Goal: Task Accomplishment & Management: Manage account settings

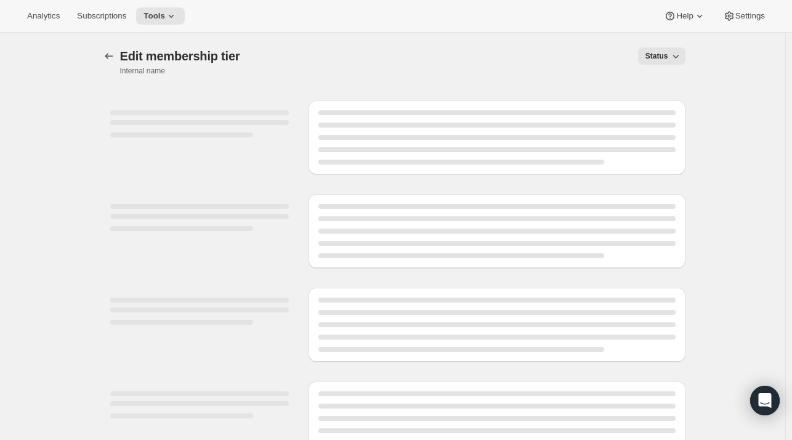
select select "variants"
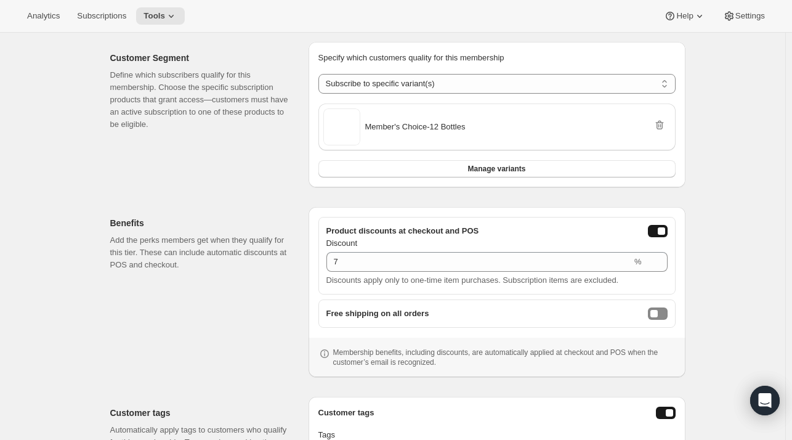
scroll to position [207, 0]
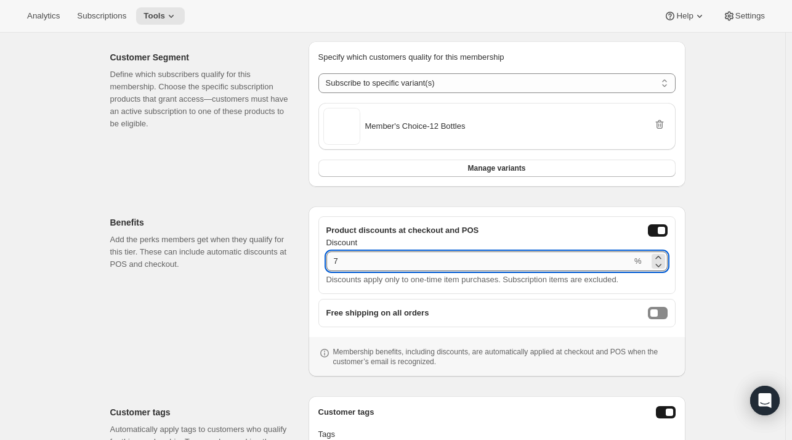
click at [555, 254] on input "7" at bounding box center [478, 261] width 305 height 20
type input "20"
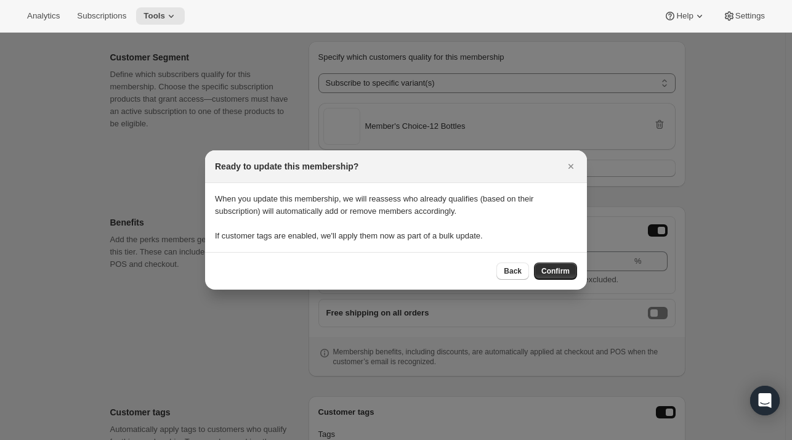
scroll to position [0, 0]
click at [559, 271] on span "Confirm" at bounding box center [555, 271] width 28 height 10
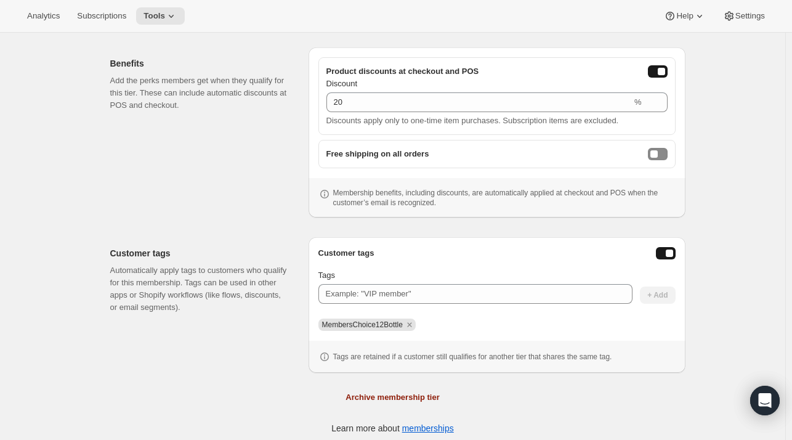
scroll to position [372, 0]
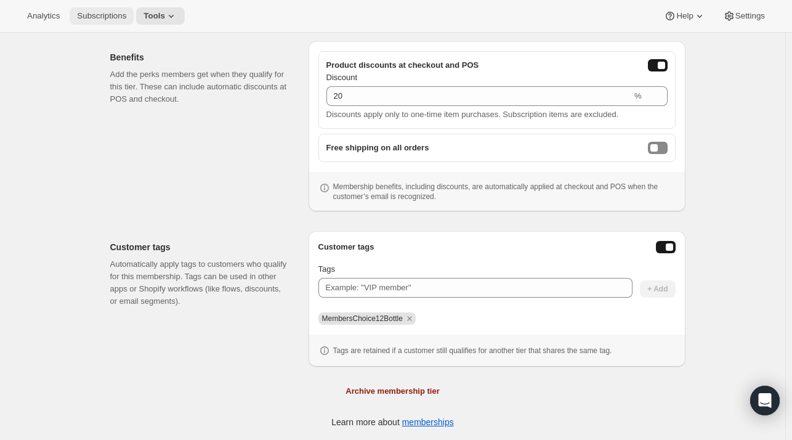
click at [99, 17] on span "Subscriptions" at bounding box center [101, 16] width 49 height 10
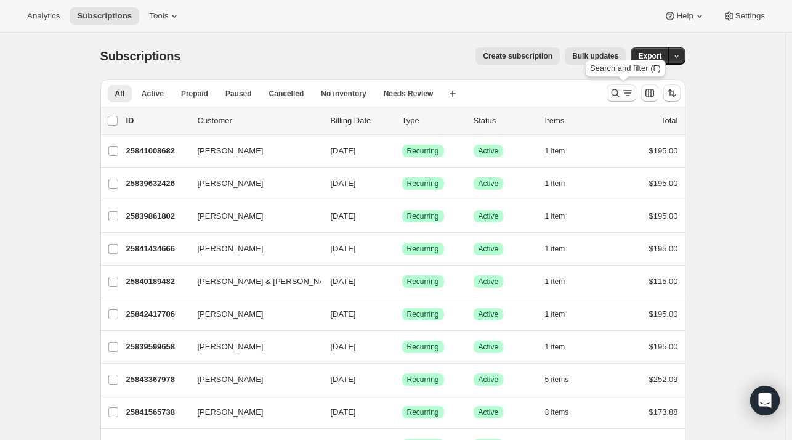
click at [629, 91] on icon "Search and filter results" at bounding box center [627, 90] width 9 height 1
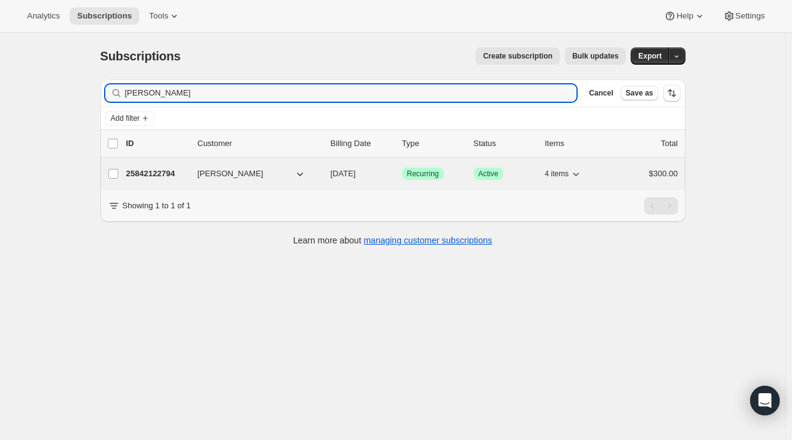
type input "[PERSON_NAME]"
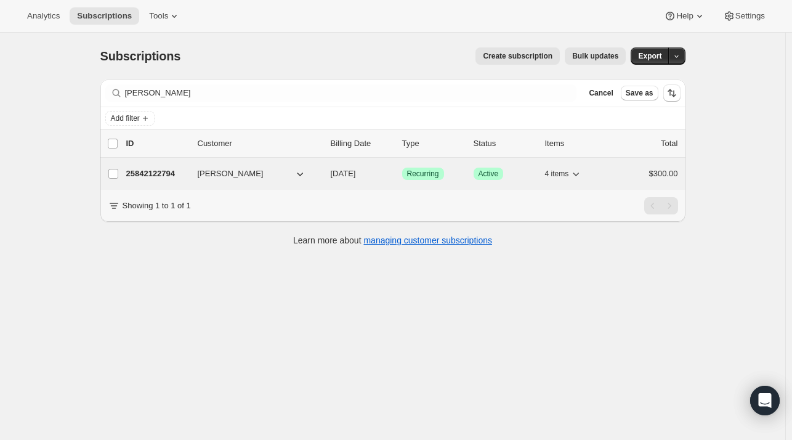
click at [155, 171] on p "25842122794" at bounding box center [157, 173] width 62 height 12
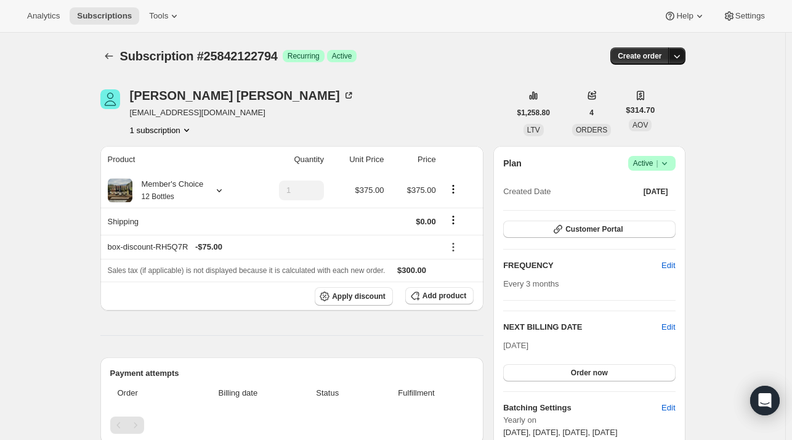
click at [679, 55] on icon "button" at bounding box center [677, 56] width 12 height 12
click at [663, 100] on span "Create custom one-time order" at bounding box center [627, 101] width 107 height 9
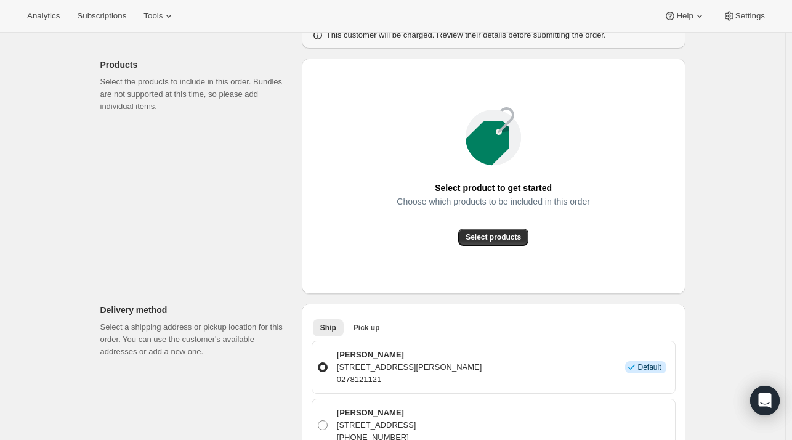
scroll to position [130, 0]
click at [502, 243] on button "Select products" at bounding box center [493, 236] width 70 height 17
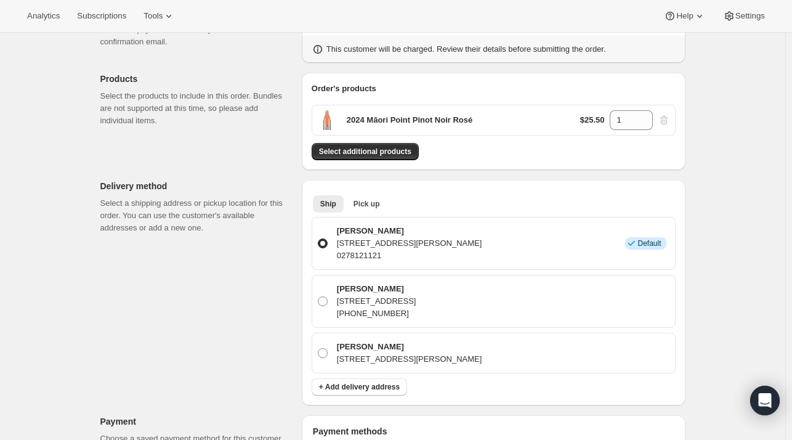
scroll to position [113, 0]
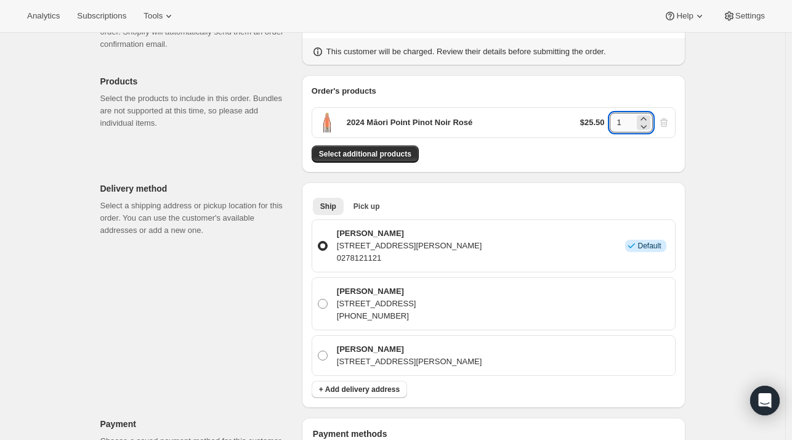
click at [631, 123] on input "1" at bounding box center [622, 123] width 25 height 20
type input "12"
click at [727, 169] on div "Create one-time order. This page is ready Create one-time order Customer Confir…" at bounding box center [392, 404] width 785 height 969
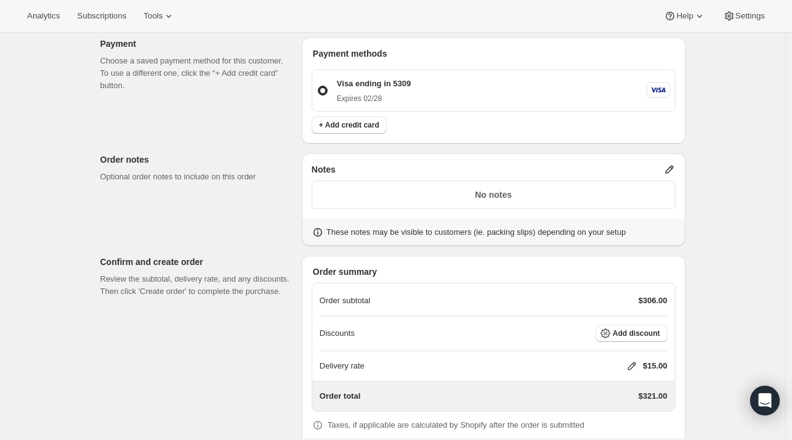
scroll to position [549, 0]
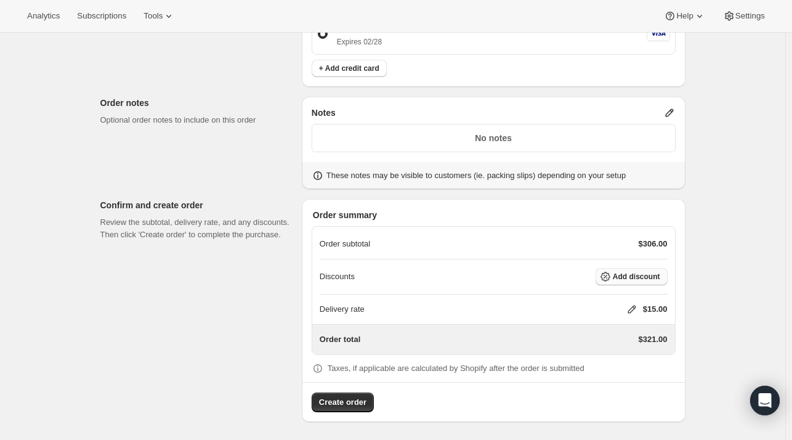
click at [628, 278] on span "Add discount" at bounding box center [636, 277] width 47 height 10
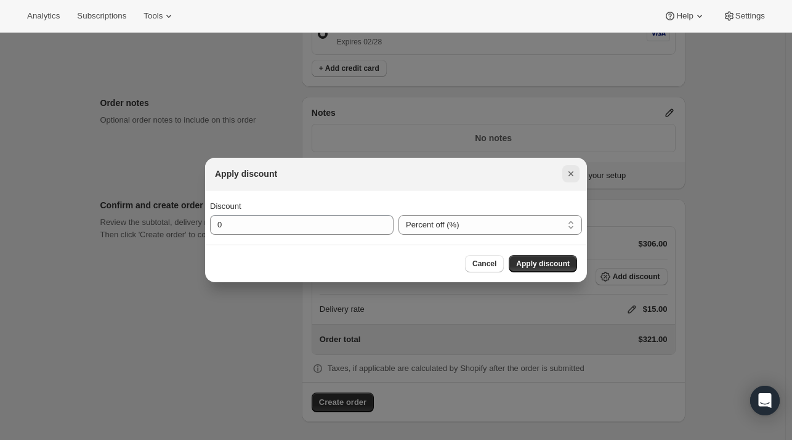
click at [569, 173] on icon "Close" at bounding box center [570, 173] width 5 height 5
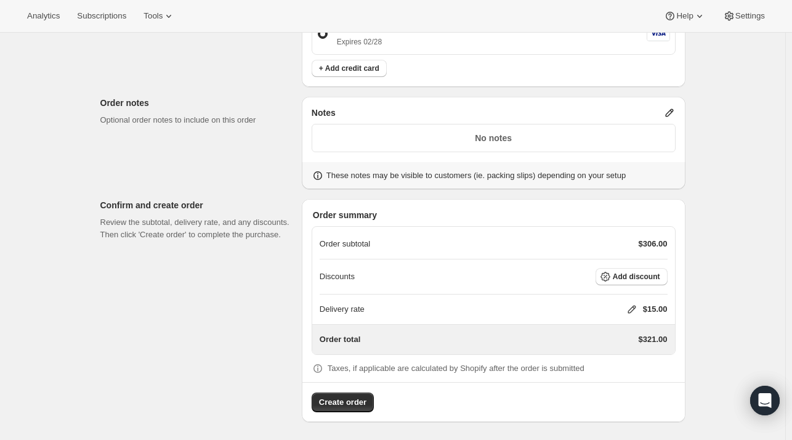
scroll to position [549, 0]
click at [631, 306] on icon at bounding box center [632, 310] width 12 height 12
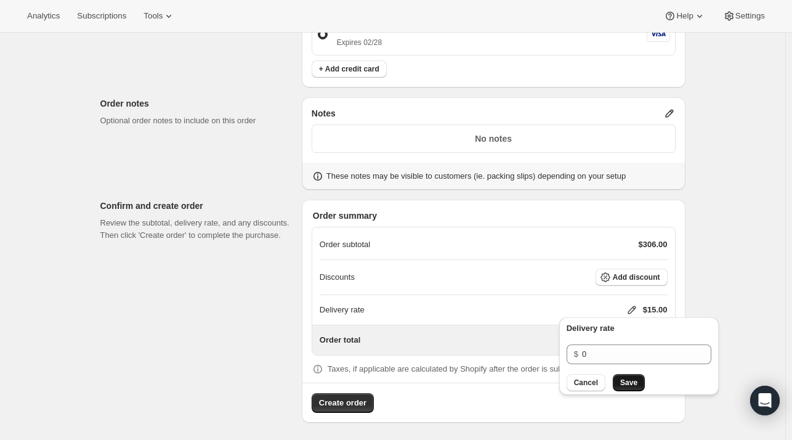
click at [623, 381] on span "Save" at bounding box center [628, 382] width 17 height 10
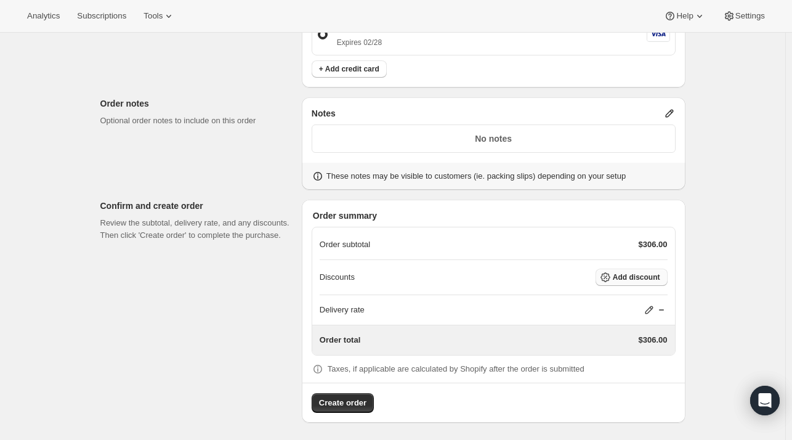
click at [627, 275] on span "Add discount" at bounding box center [636, 277] width 47 height 10
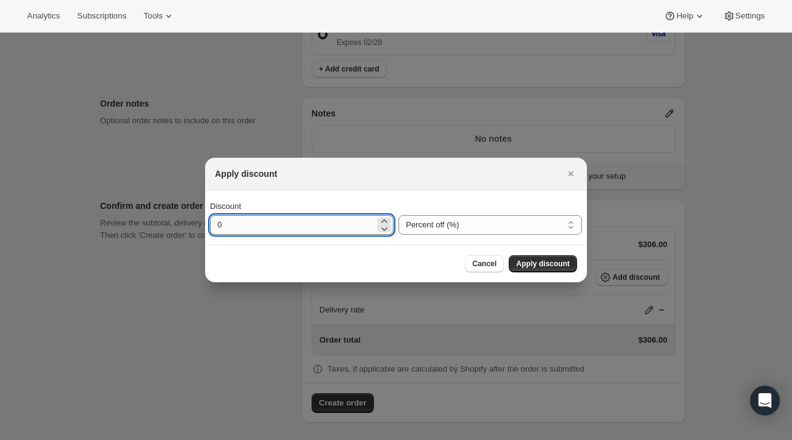
click at [318, 232] on input "0" at bounding box center [292, 225] width 165 height 20
type input "20"
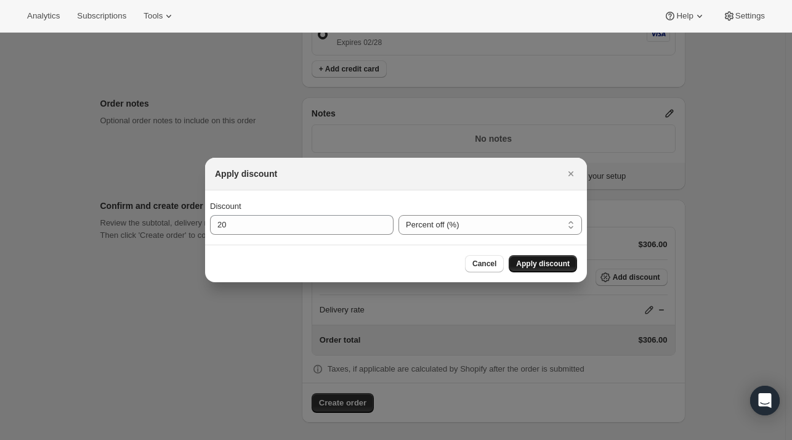
click at [546, 262] on span "Apply discount" at bounding box center [543, 264] width 54 height 10
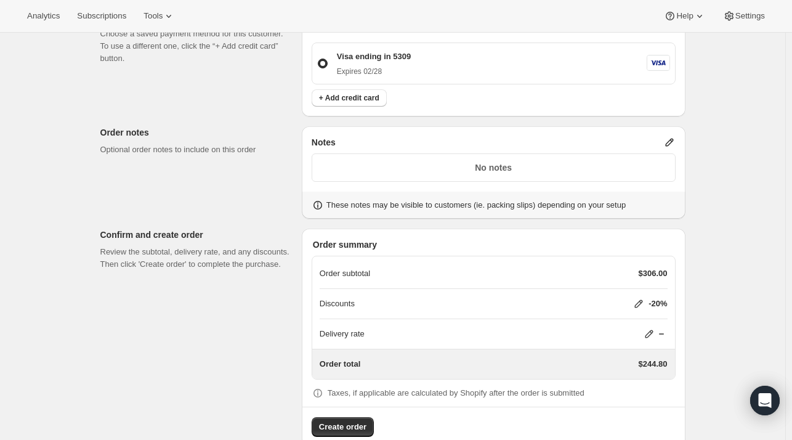
scroll to position [544, 0]
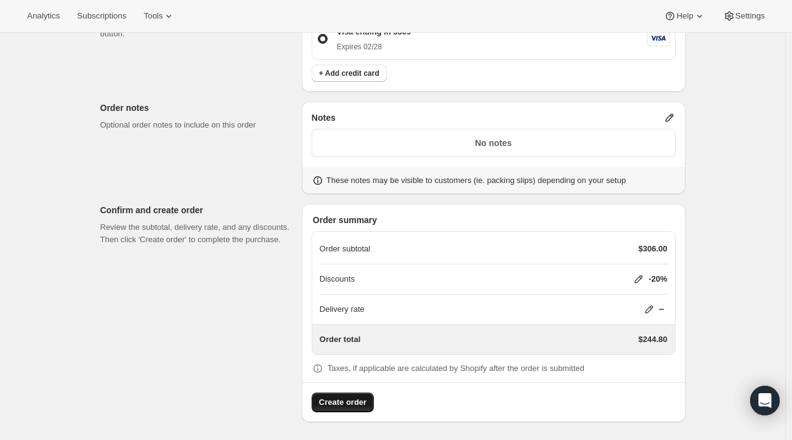
click at [335, 400] on span "Create order" at bounding box center [342, 402] width 47 height 12
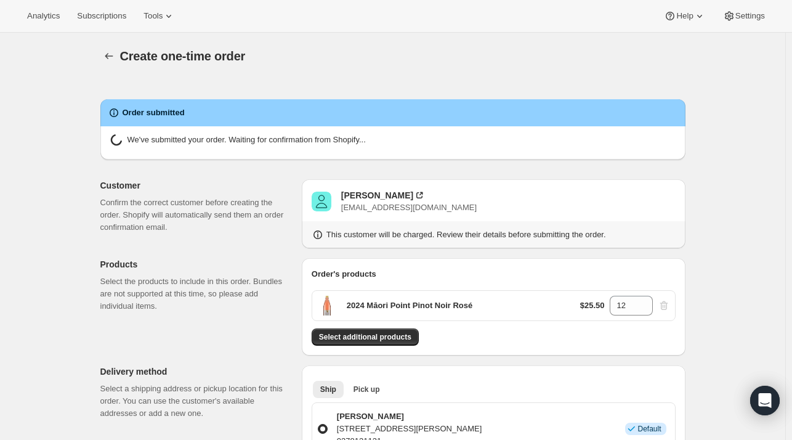
radio input "true"
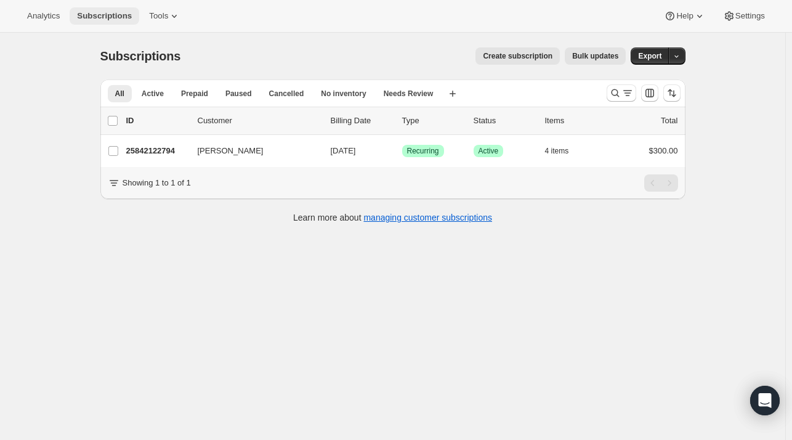
click at [106, 13] on span "Subscriptions" at bounding box center [104, 16] width 55 height 10
click at [106, 19] on span "Subscriptions" at bounding box center [104, 16] width 55 height 10
click at [79, 15] on span "Subscriptions" at bounding box center [104, 16] width 55 height 10
click at [633, 91] on icon "Search and filter results" at bounding box center [627, 93] width 12 height 12
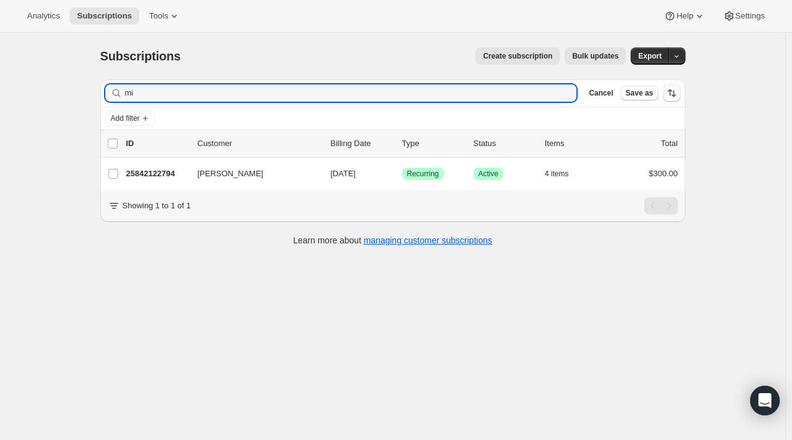
type input "m"
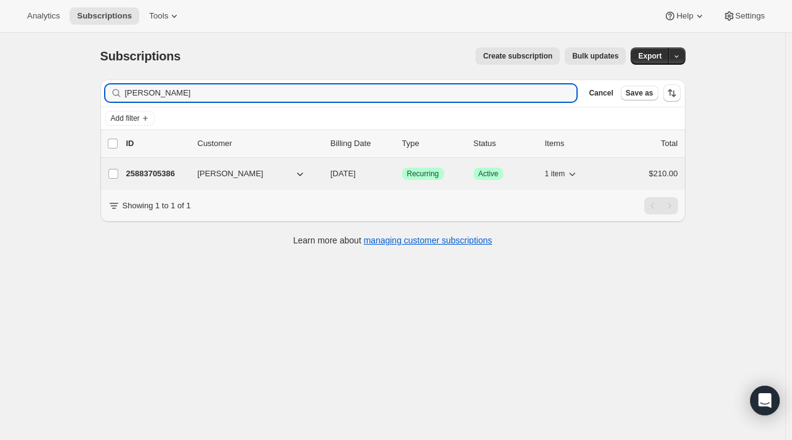
type input "rennie"
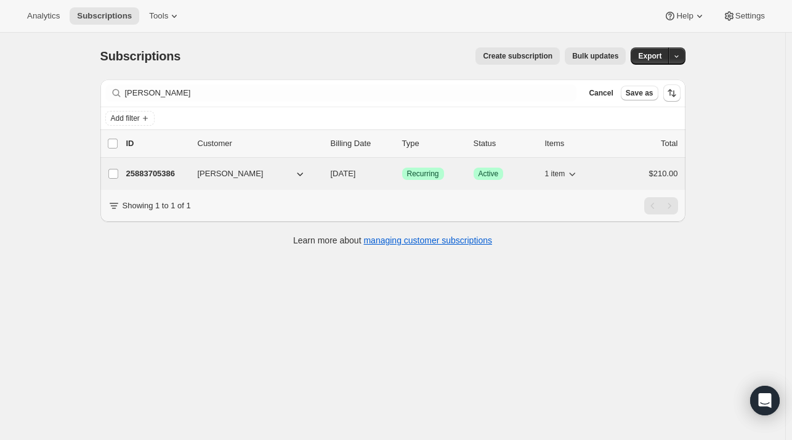
click at [165, 171] on p "25883705386" at bounding box center [157, 173] width 62 height 12
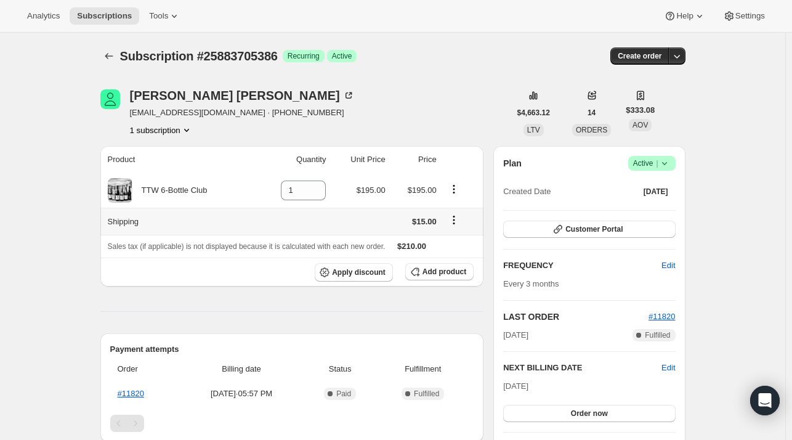
click at [457, 220] on icon "Shipping actions" at bounding box center [454, 220] width 12 height 12
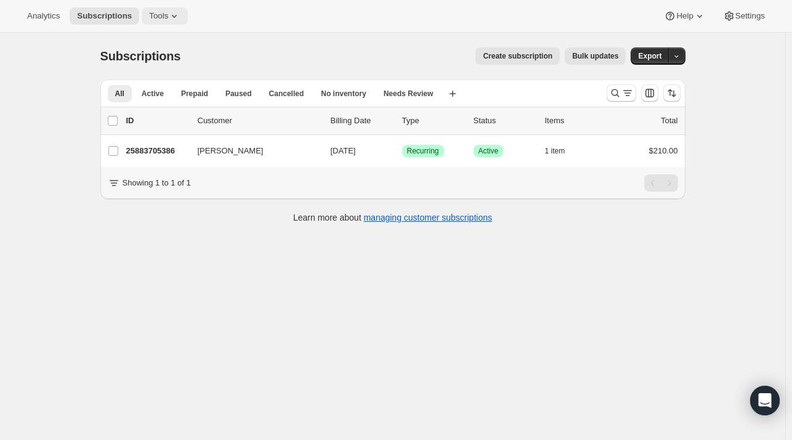
click at [153, 18] on span "Tools" at bounding box center [158, 16] width 19 height 10
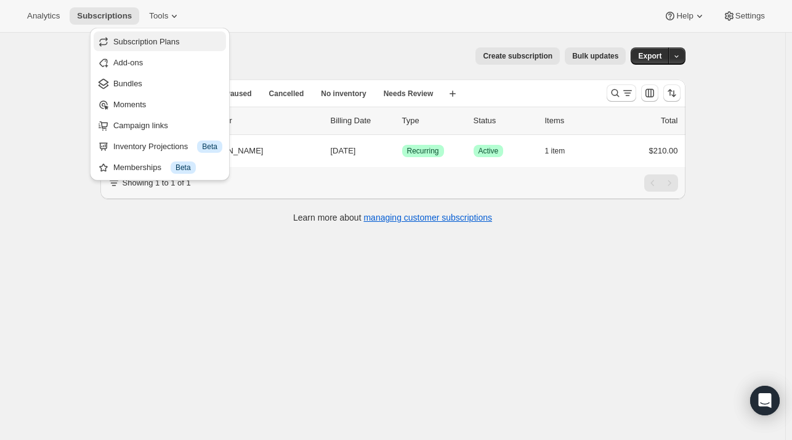
click at [145, 43] on span "Subscription Plans" at bounding box center [146, 41] width 67 height 9
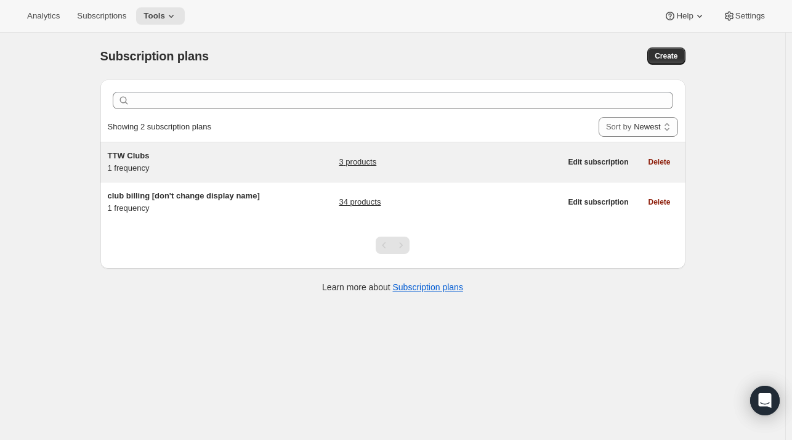
click at [370, 166] on link "3 products" at bounding box center [358, 162] width 38 height 12
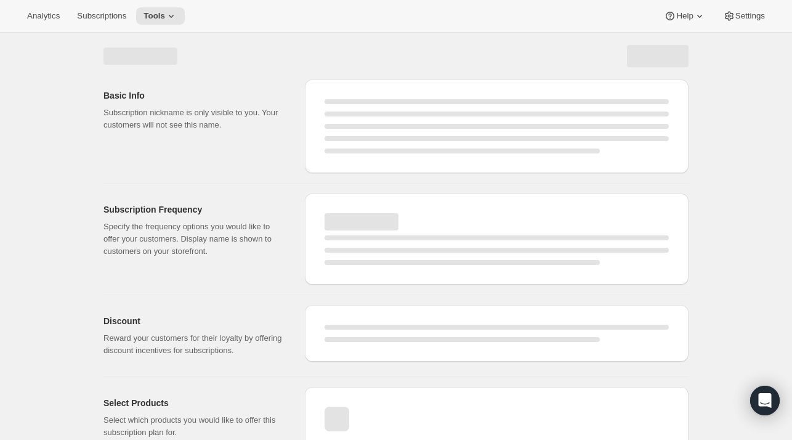
select select "WEEK"
select select "MONTH"
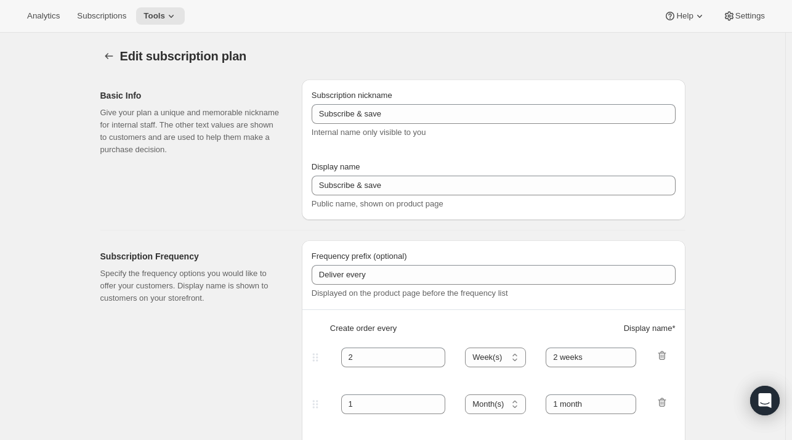
type input "TTW Clubs"
type input "Join the Trust the Winemaker's Club"
type input "3"
select select "MONTH"
type input "3 months"
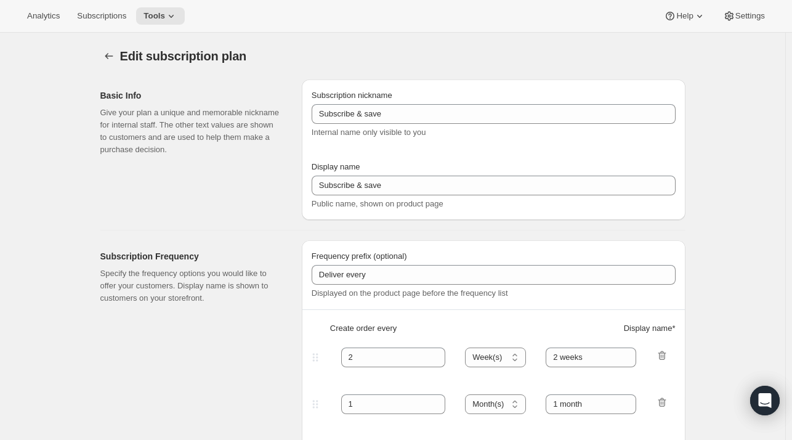
checkbox input "true"
select select "YEARDAY"
select select "2"
select select "5"
select select "8"
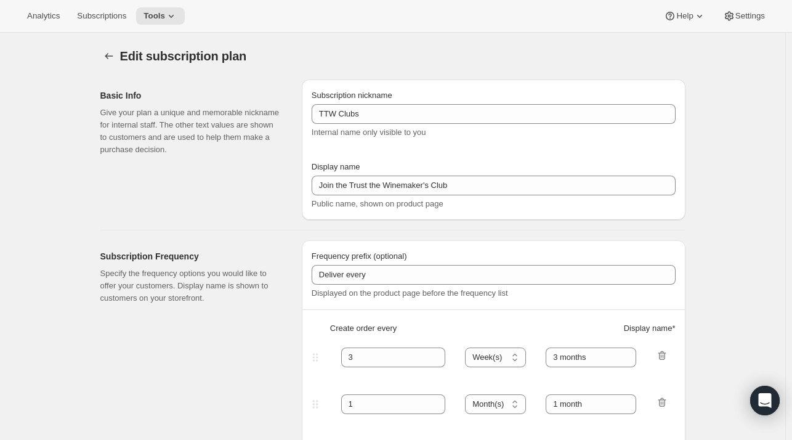
select select "11"
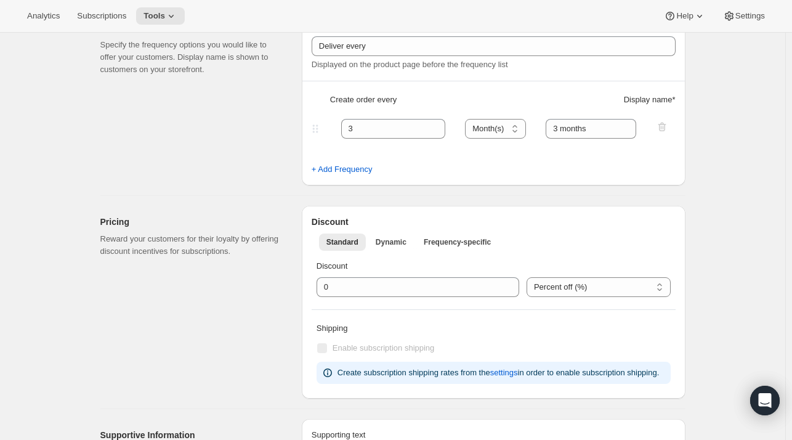
scroll to position [303, 0]
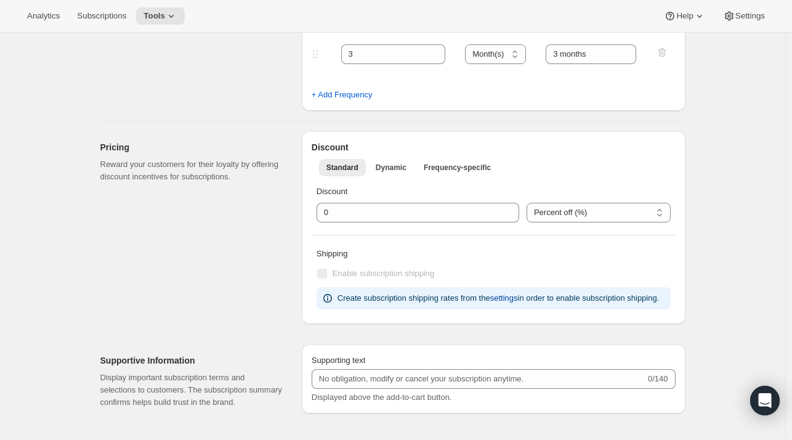
click at [507, 300] on span "settings" at bounding box center [504, 298] width 28 height 12
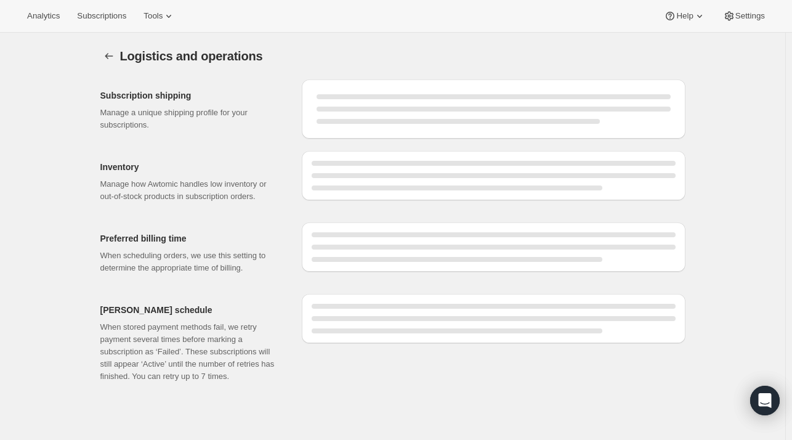
select select "DAY"
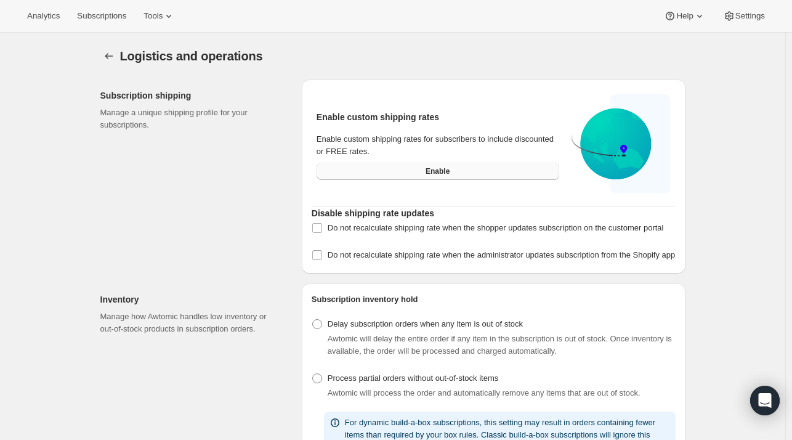
click at [448, 167] on span "Enable" at bounding box center [437, 171] width 24 height 10
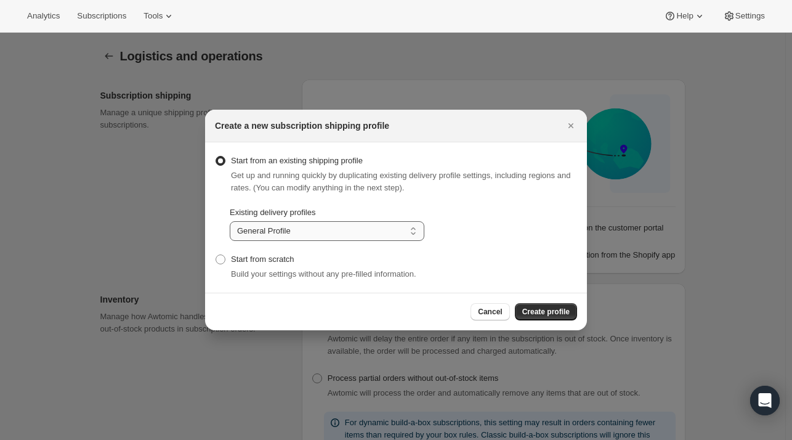
click at [371, 233] on select "General Profile Club Shipping" at bounding box center [327, 231] width 195 height 20
select select "gid://shopify/DeliveryProfile/84570144810"
click at [230, 221] on select "General Profile Club Shipping" at bounding box center [327, 231] width 195 height 20
click at [554, 310] on span "Create profile" at bounding box center [545, 312] width 47 height 10
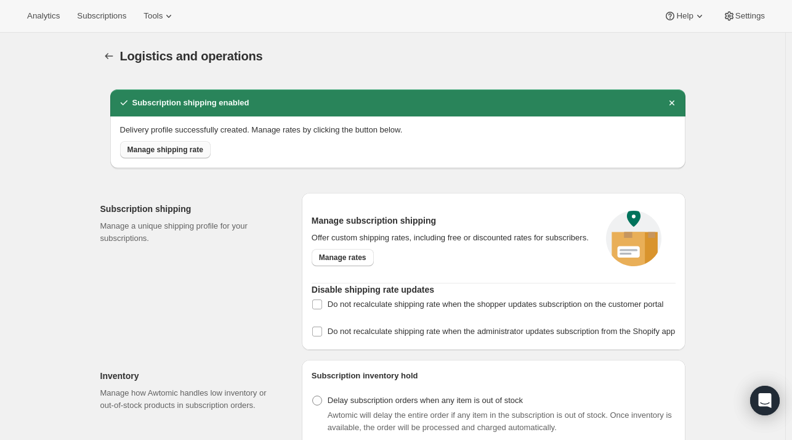
click at [154, 149] on span "Manage shipping rate" at bounding box center [165, 150] width 76 height 10
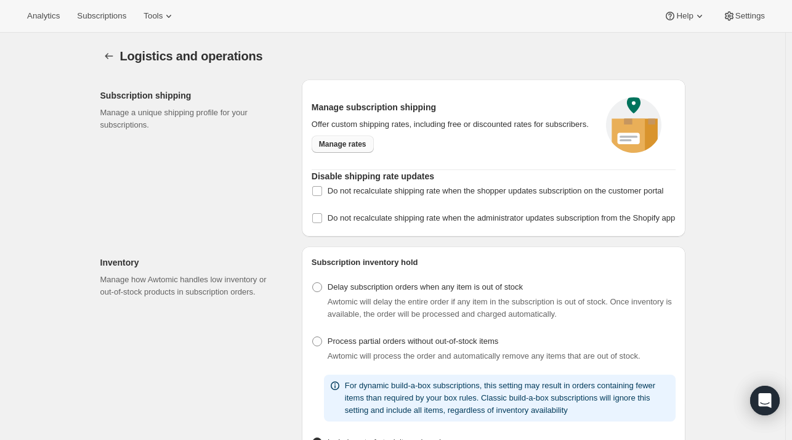
click at [339, 142] on span "Manage rates" at bounding box center [342, 144] width 47 height 10
click at [111, 55] on icon "Settings" at bounding box center [109, 56] width 12 height 12
click at [109, 53] on icon "Settings" at bounding box center [109, 56] width 12 height 12
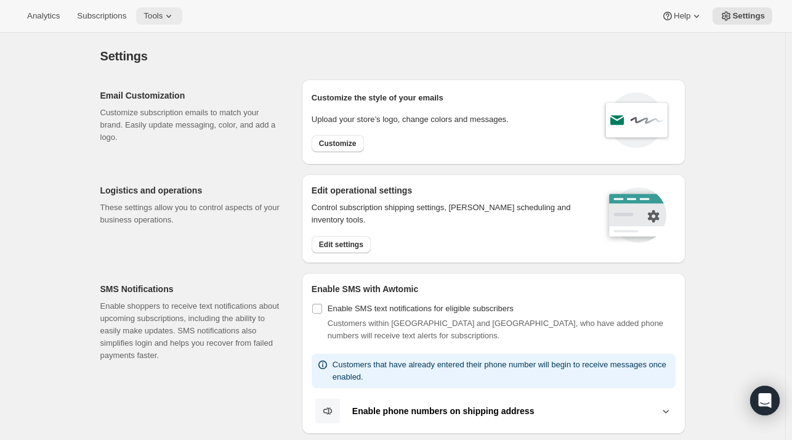
click at [148, 19] on span "Tools" at bounding box center [152, 16] width 19 height 10
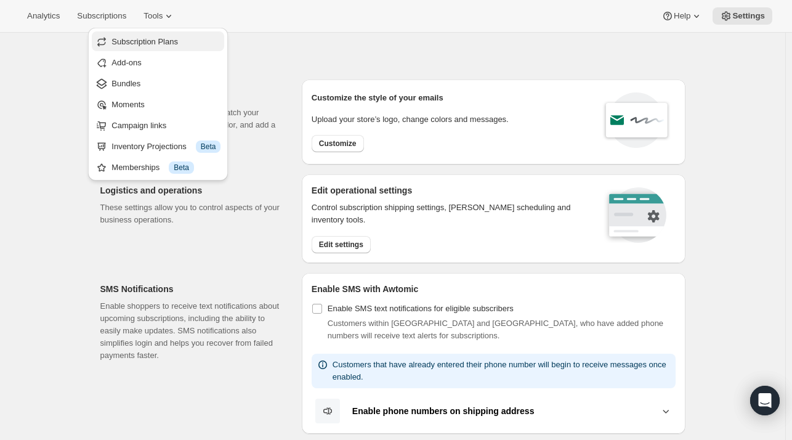
click at [149, 40] on span "Subscription Plans" at bounding box center [144, 41] width 67 height 9
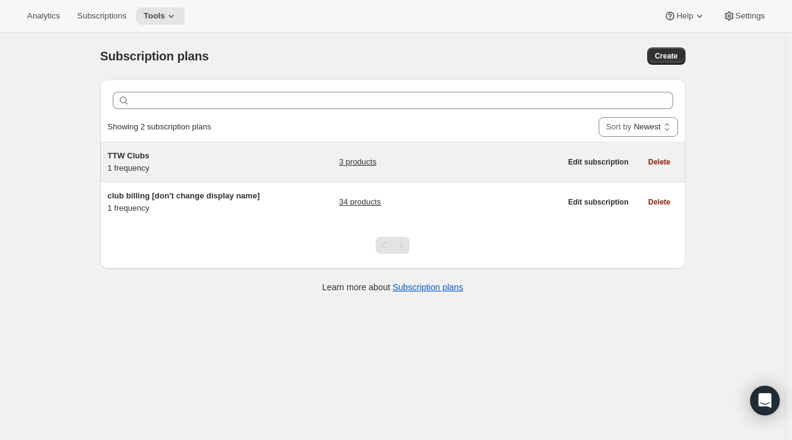
click at [359, 163] on link "3 products" at bounding box center [358, 162] width 38 height 12
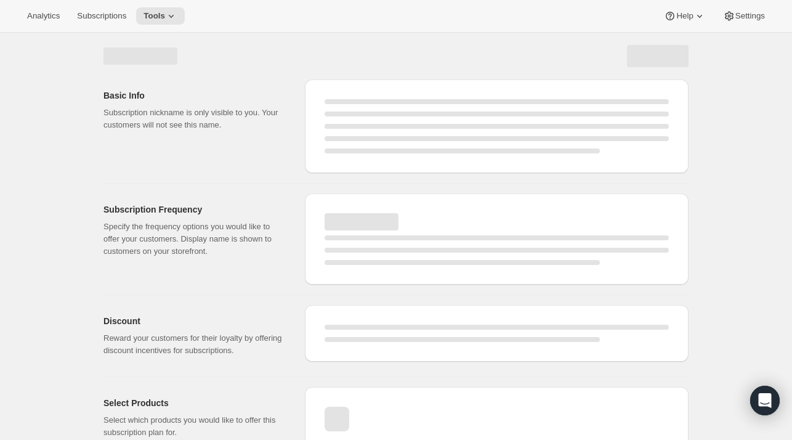
select select "WEEK"
select select "MONTH"
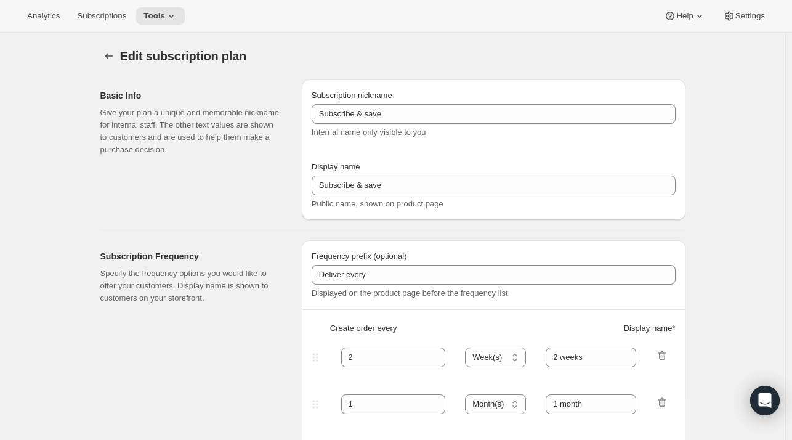
type input "TTW Clubs"
type input "Join the Trust the Winemaker's Club"
type input "3"
select select "MONTH"
type input "3 months"
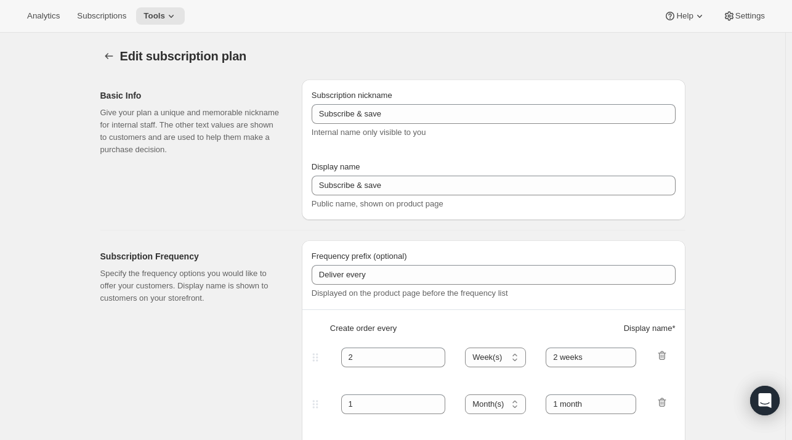
checkbox input "true"
select select "YEARDAY"
select select "2"
select select "5"
select select "8"
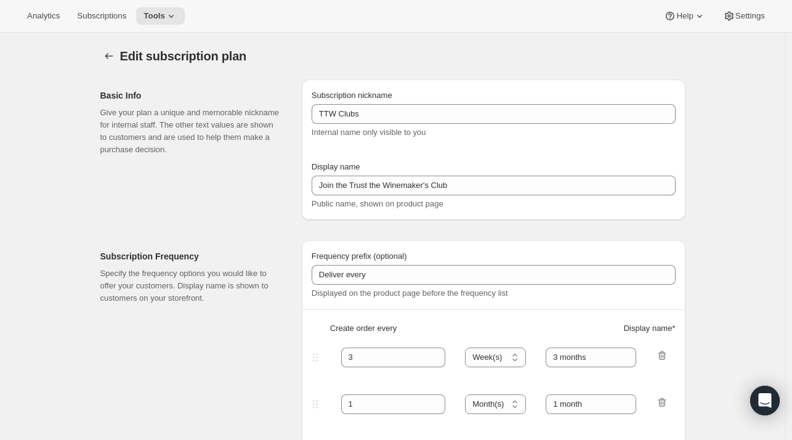
select select "11"
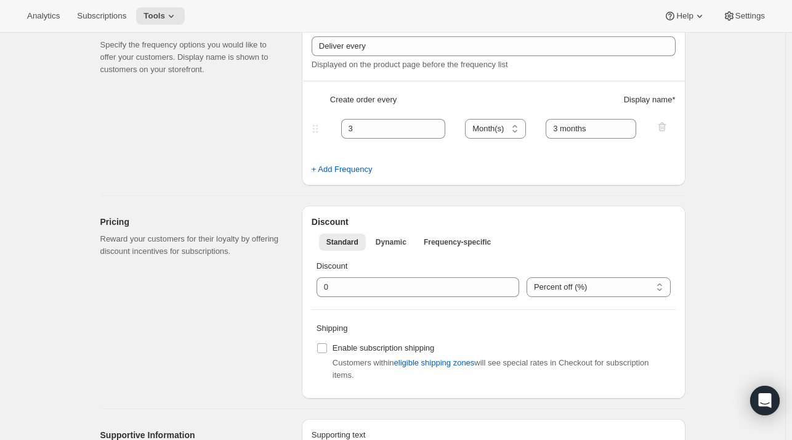
scroll to position [229, 0]
click at [404, 242] on span "Dynamic" at bounding box center [391, 241] width 31 height 10
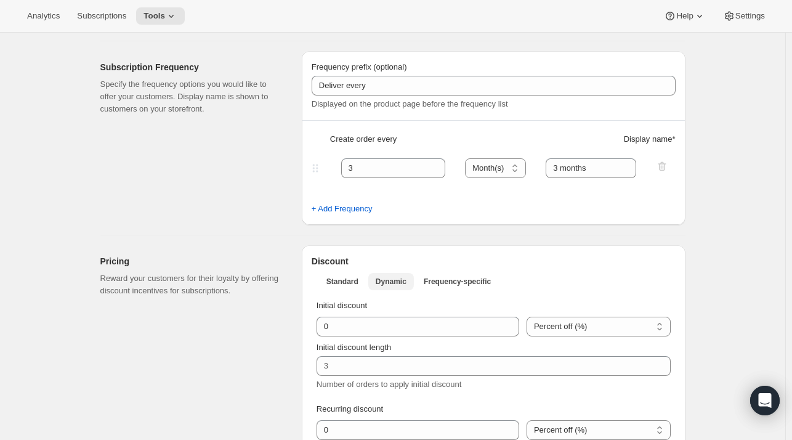
scroll to position [190, 0]
click at [350, 285] on button "Standard" at bounding box center [342, 280] width 47 height 17
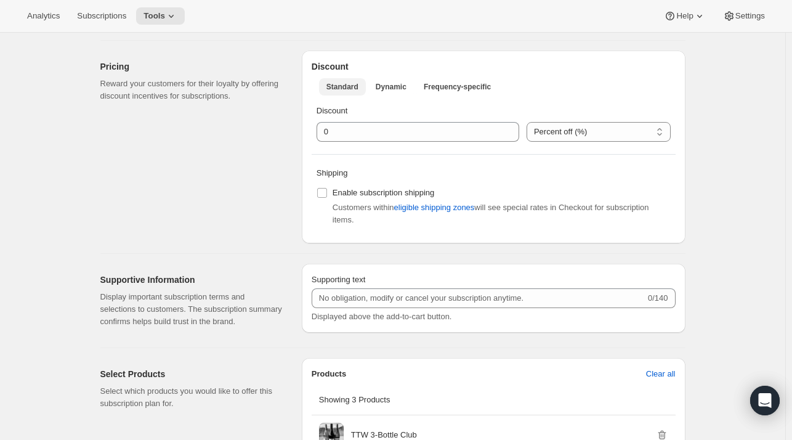
scroll to position [391, 0]
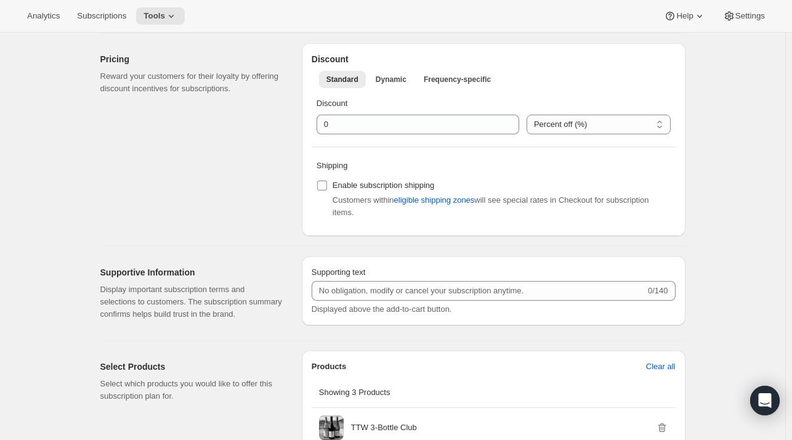
click at [325, 186] on input "Enable subscription shipping" at bounding box center [322, 185] width 10 height 10
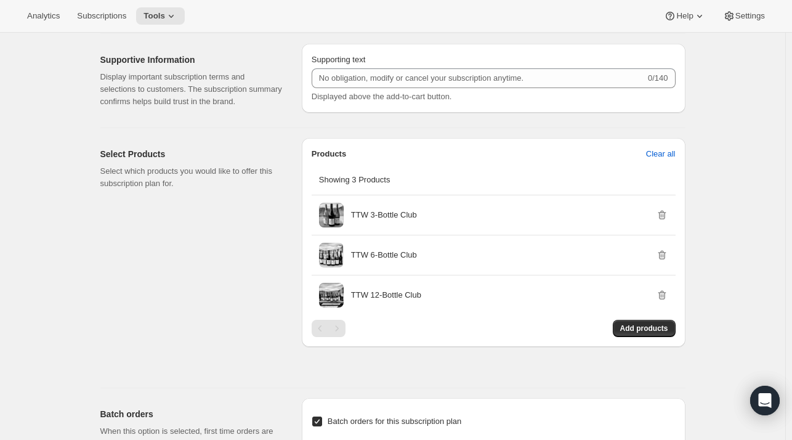
scroll to position [608, 0]
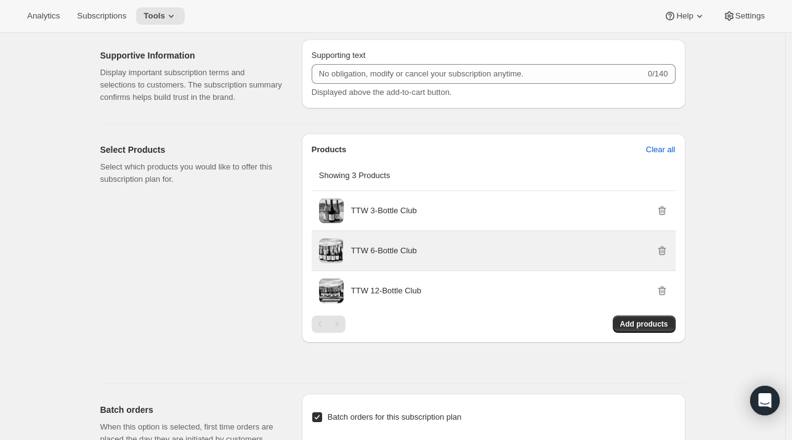
click at [341, 249] on span at bounding box center [331, 250] width 25 height 25
click at [404, 249] on p "TTW 6-Bottle Club" at bounding box center [384, 250] width 66 height 12
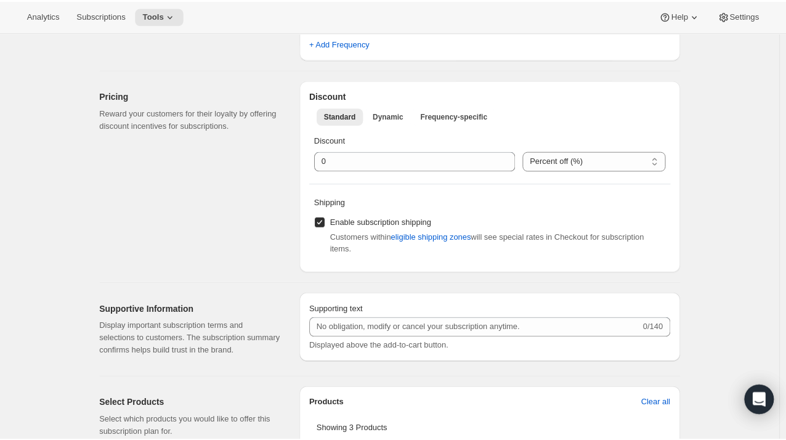
scroll to position [353, 0]
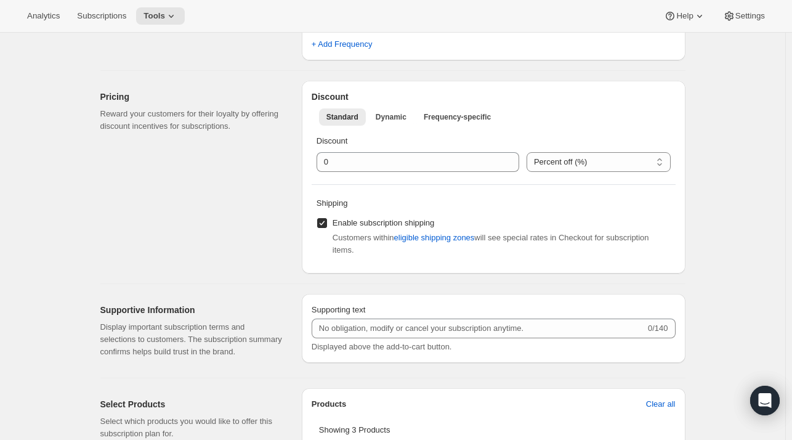
click at [325, 222] on input "Enable subscription shipping" at bounding box center [322, 223] width 10 height 10
checkbox input "false"
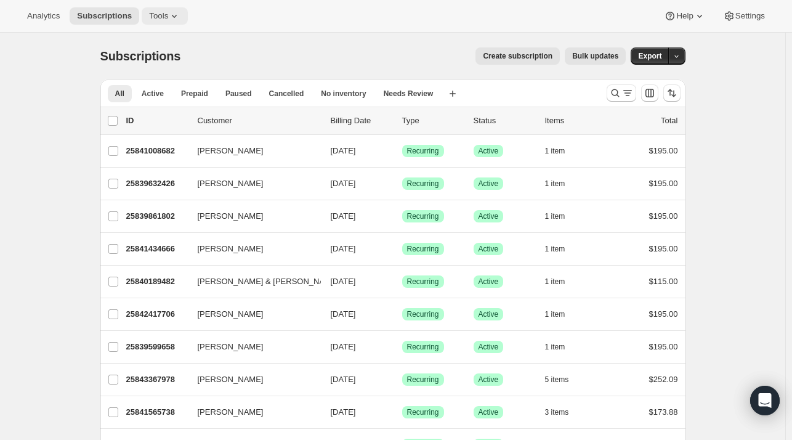
click at [158, 11] on span "Tools" at bounding box center [158, 16] width 19 height 10
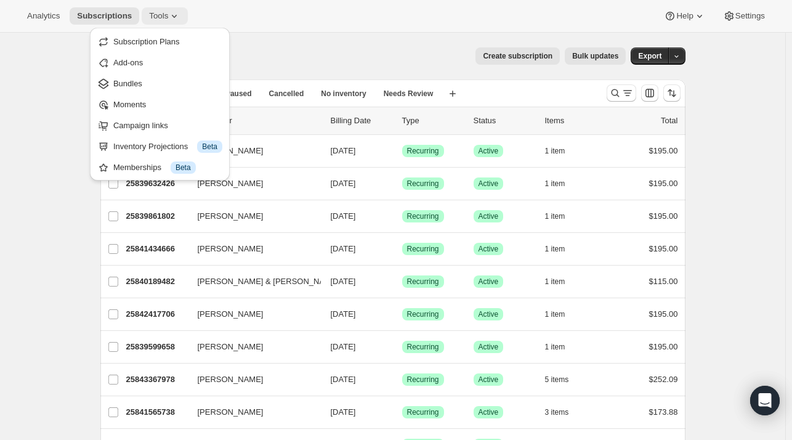
click at [158, 11] on span "Tools" at bounding box center [158, 16] width 19 height 10
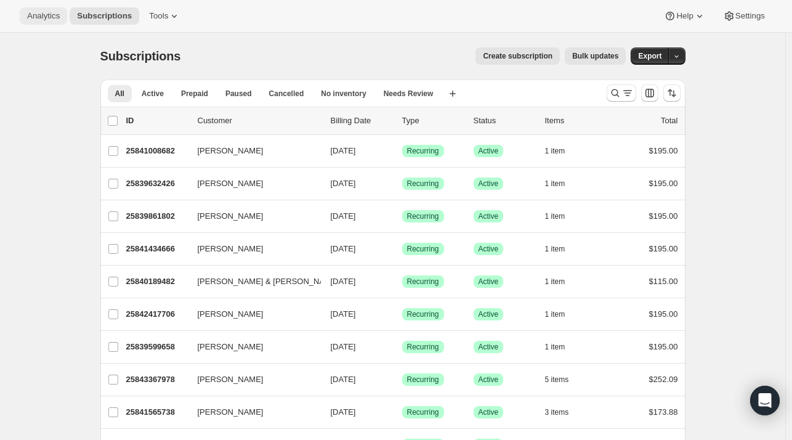
click at [42, 17] on span "Analytics" at bounding box center [43, 16] width 33 height 10
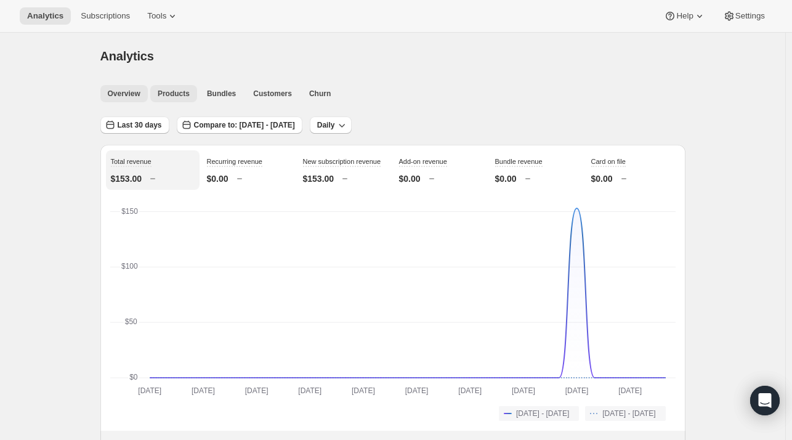
click at [175, 94] on span "Products" at bounding box center [174, 94] width 32 height 10
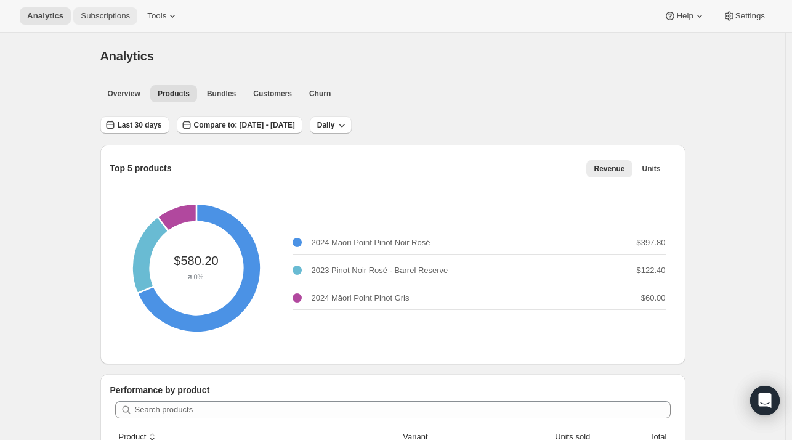
click at [116, 17] on span "Subscriptions" at bounding box center [105, 16] width 49 height 10
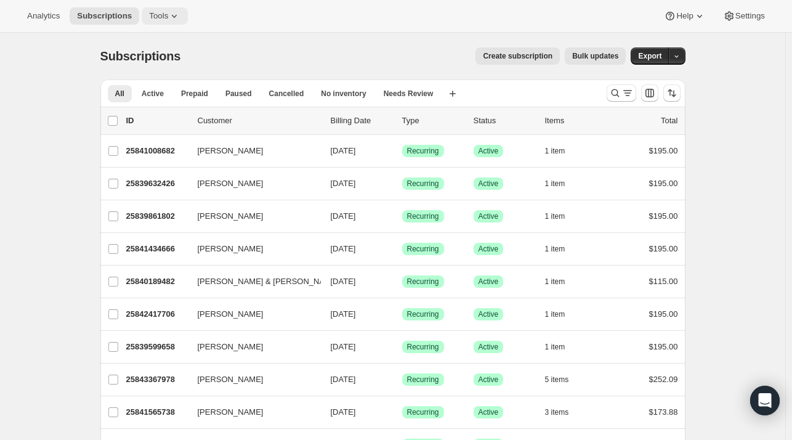
click at [157, 17] on span "Tools" at bounding box center [158, 16] width 19 height 10
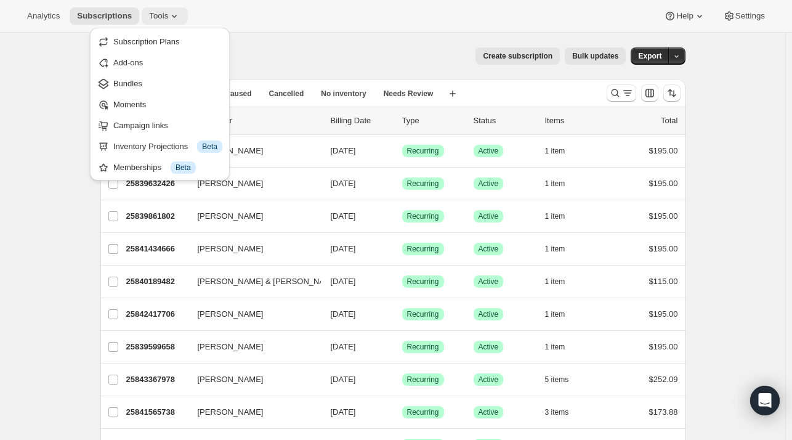
click at [157, 17] on span "Tools" at bounding box center [158, 16] width 19 height 10
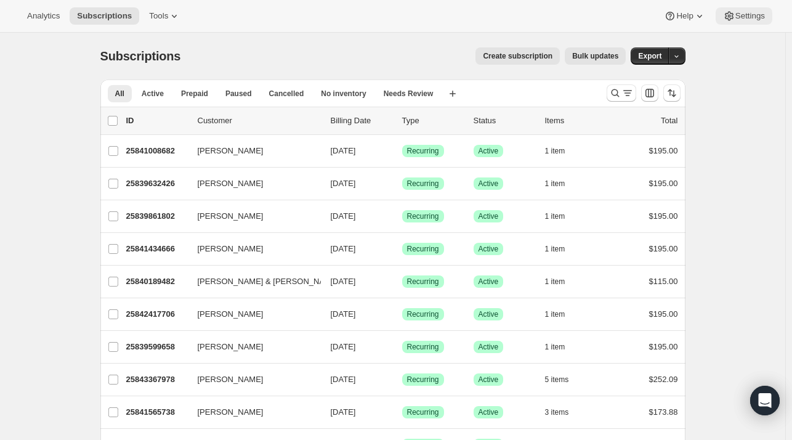
click at [746, 22] on button "Settings" at bounding box center [744, 15] width 57 height 17
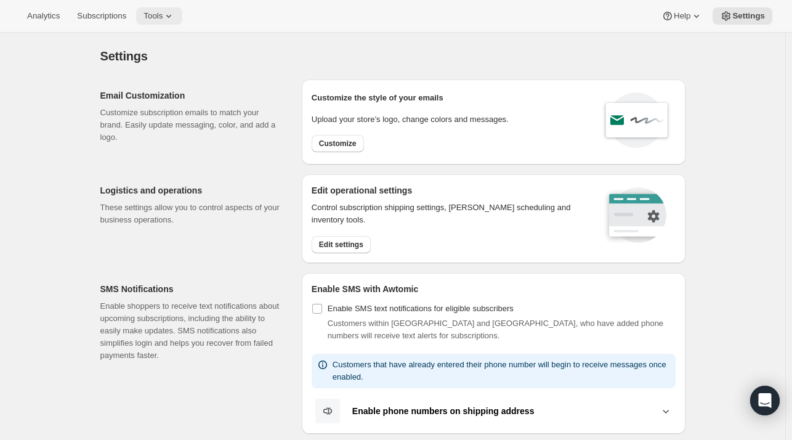
click at [150, 19] on span "Tools" at bounding box center [152, 16] width 19 height 10
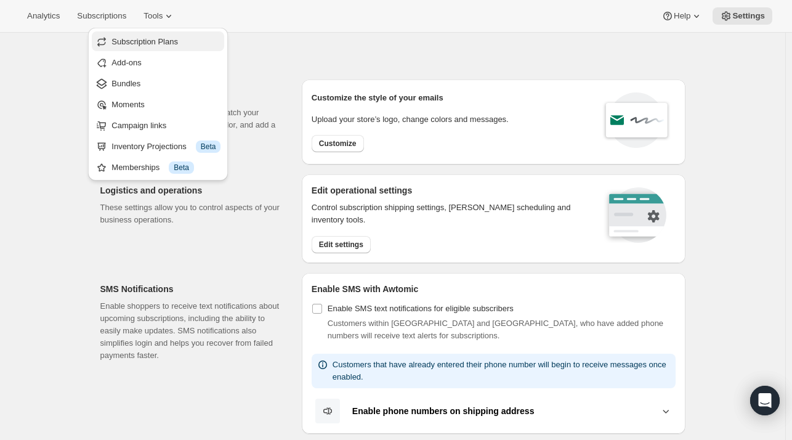
click at [145, 44] on span "Subscription Plans" at bounding box center [144, 41] width 67 height 9
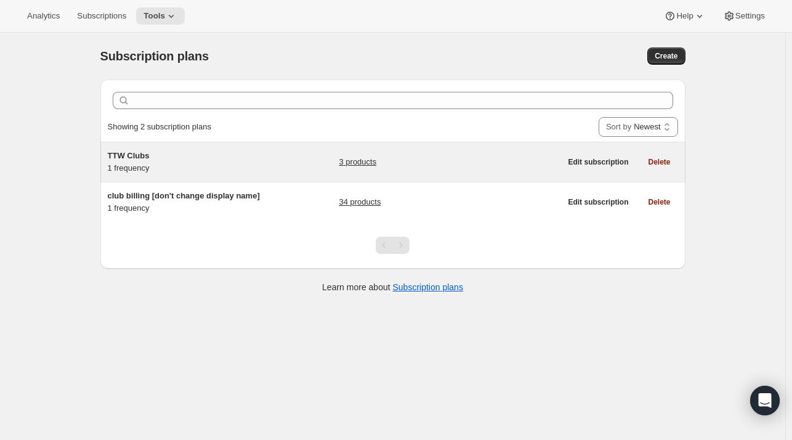
click at [363, 163] on link "3 products" at bounding box center [358, 162] width 38 height 12
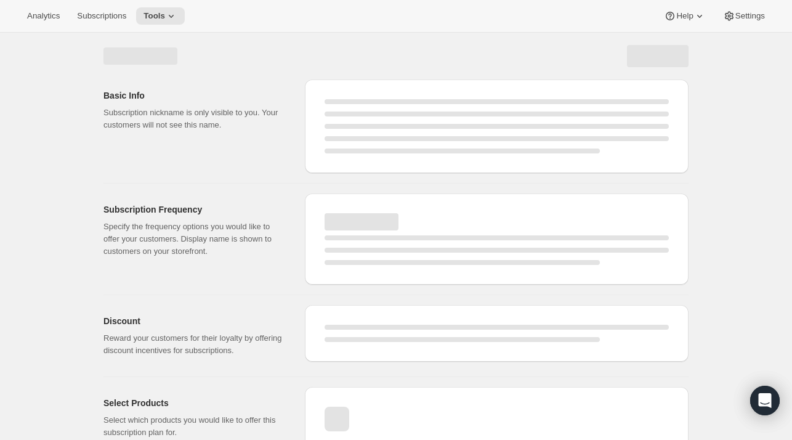
select select "WEEK"
select select "MONTH"
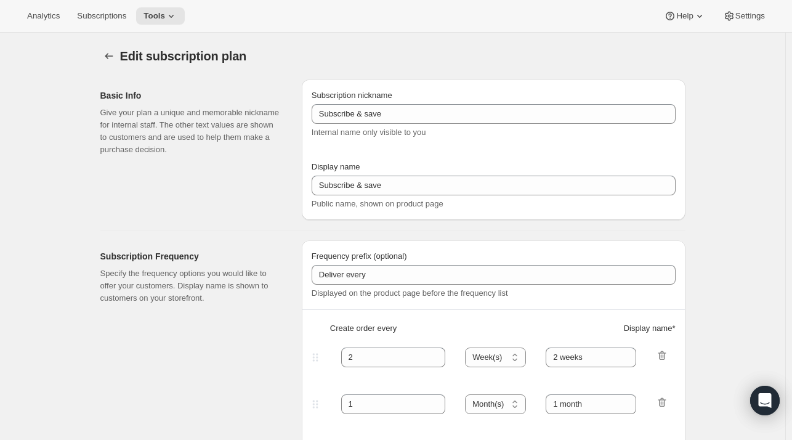
type input "TTW Clubs"
type input "Join the Trust the Winemaker's Club"
type input "3"
select select "MONTH"
type input "3 months"
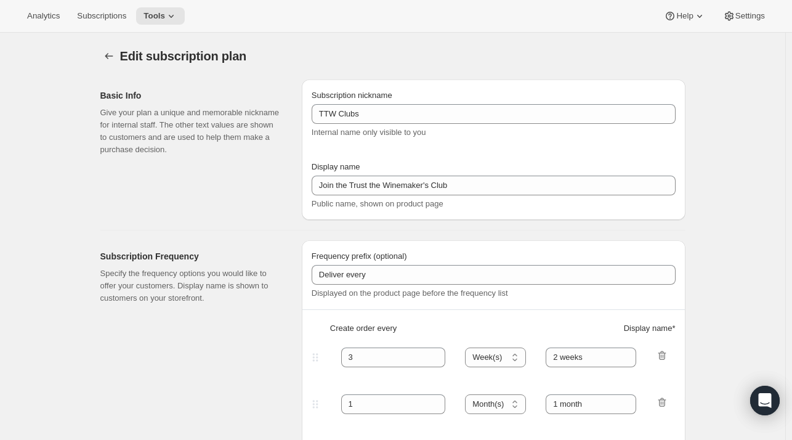
checkbox input "true"
select select "YEARDAY"
select select "2"
select select "5"
select select "8"
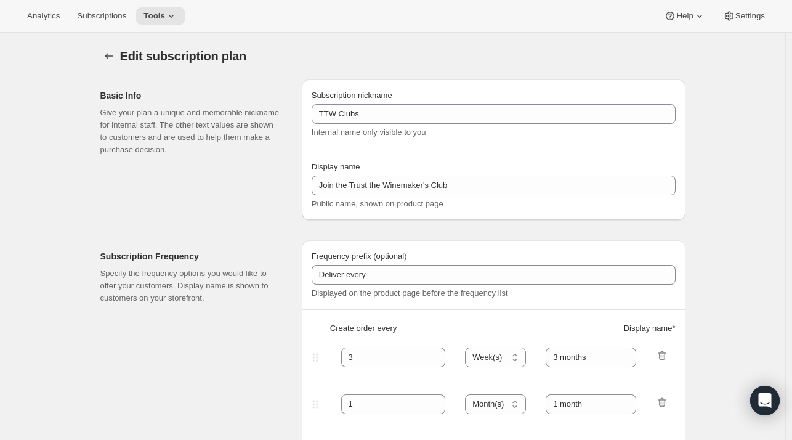
select select "11"
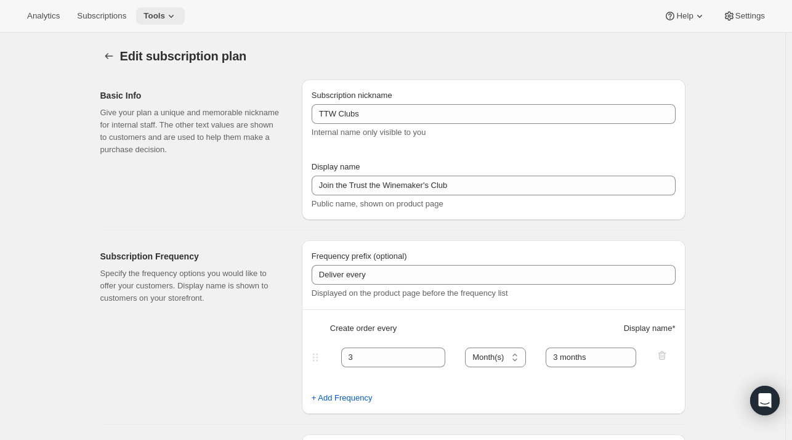
click at [159, 13] on span "Tools" at bounding box center [154, 16] width 22 height 10
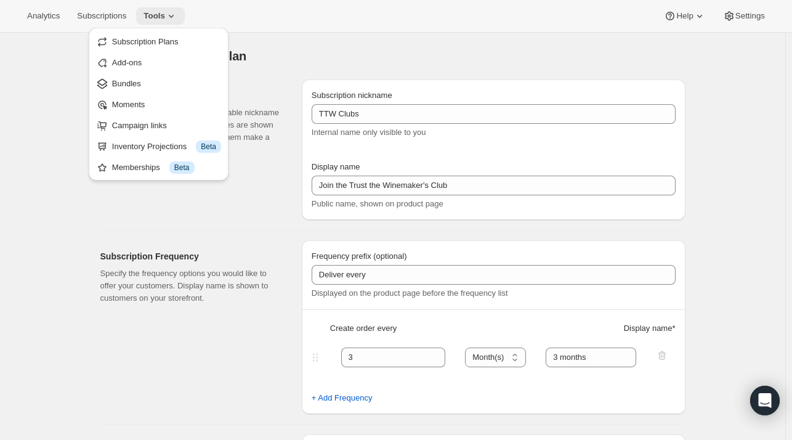
click at [159, 13] on span "Tools" at bounding box center [154, 16] width 22 height 10
